Goal: Task Accomplishment & Management: Complete application form

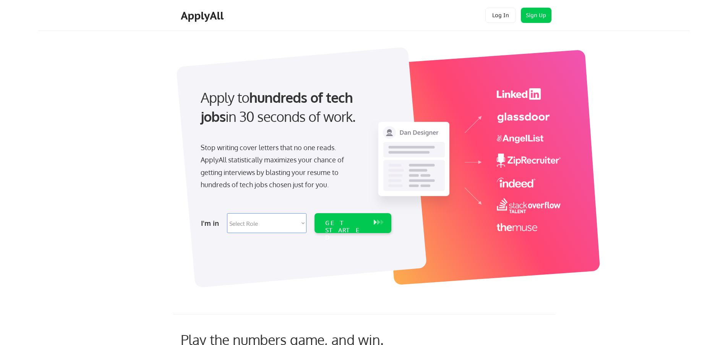
click at [254, 231] on select "Select Role Software Engineering Product Management Customer Success Sales UI/U…" at bounding box center [266, 223] width 79 height 20
select select ""engineering""
click at [227, 213] on select "Select Role Software Engineering Product Management Customer Success Sales UI/U…" at bounding box center [266, 223] width 79 height 20
select select ""engineering""
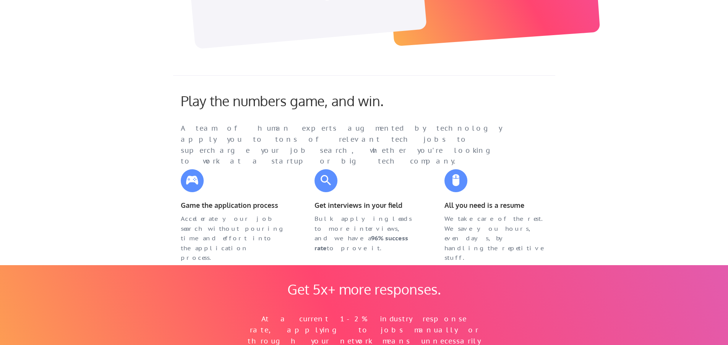
scroll to position [158, 0]
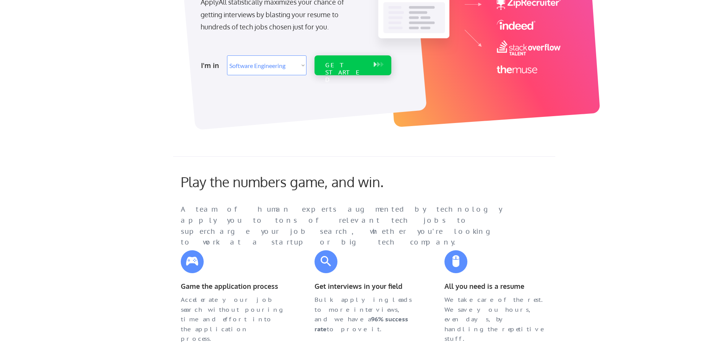
click at [340, 63] on div "GET STARTED" at bounding box center [345, 72] width 41 height 22
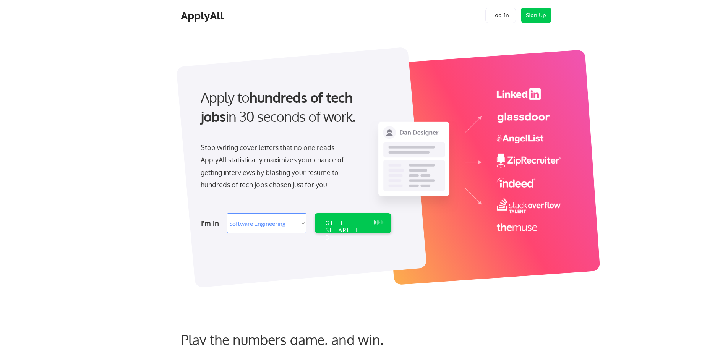
select select ""engineering""
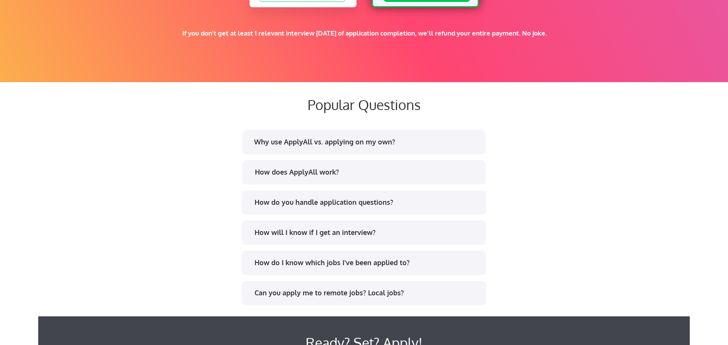
scroll to position [1449, 0]
